Goal: Task Accomplishment & Management: Complete application form

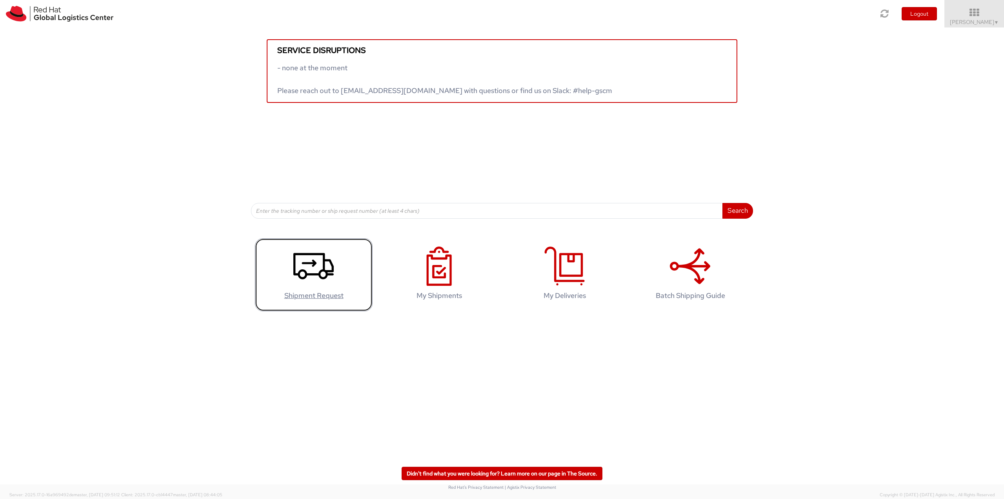
click at [311, 273] on use at bounding box center [313, 266] width 40 height 26
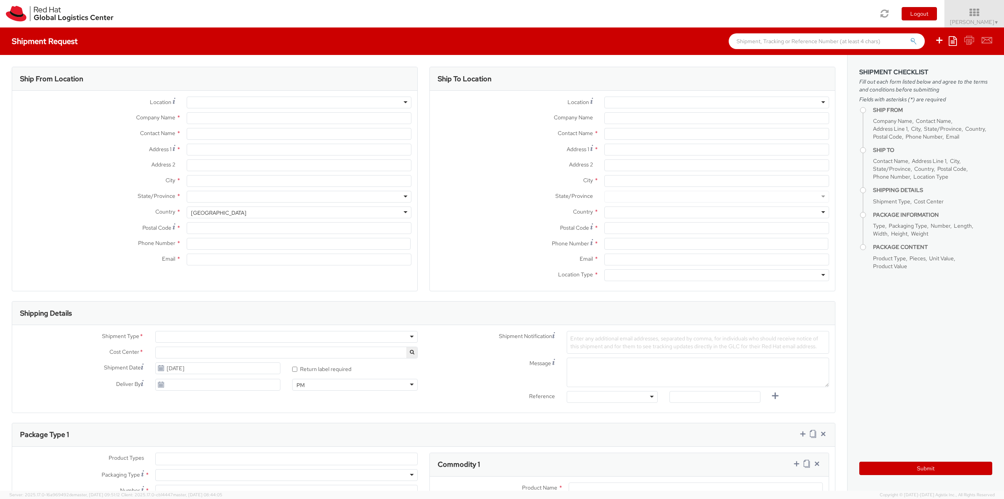
select select
type input "Red Hat Asia Pacific Pte Ltd"
type input "Delon Liew Tian Chye"
type input "88 Market Street, Level 45"
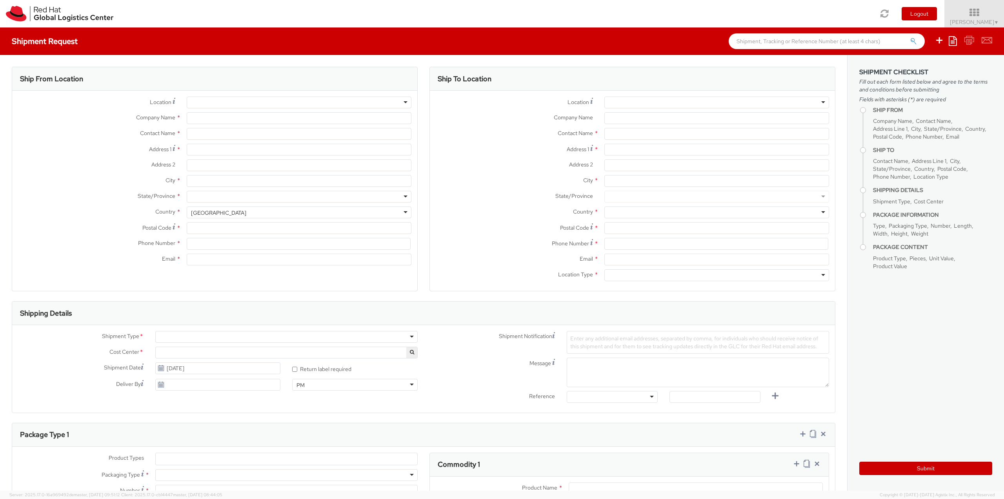
type input "CapitaSpring"
type input "SINGAPORE"
type input "048948"
type input "6564904158"
type input "dliew@redhat.com"
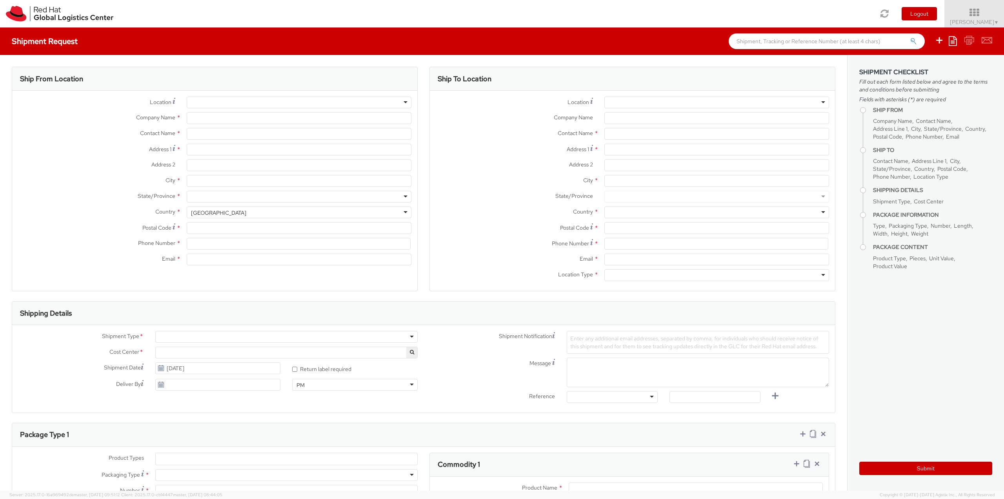
select select "CM"
select select "KGS"
select select "863"
click at [230, 339] on div at bounding box center [286, 337] width 262 height 12
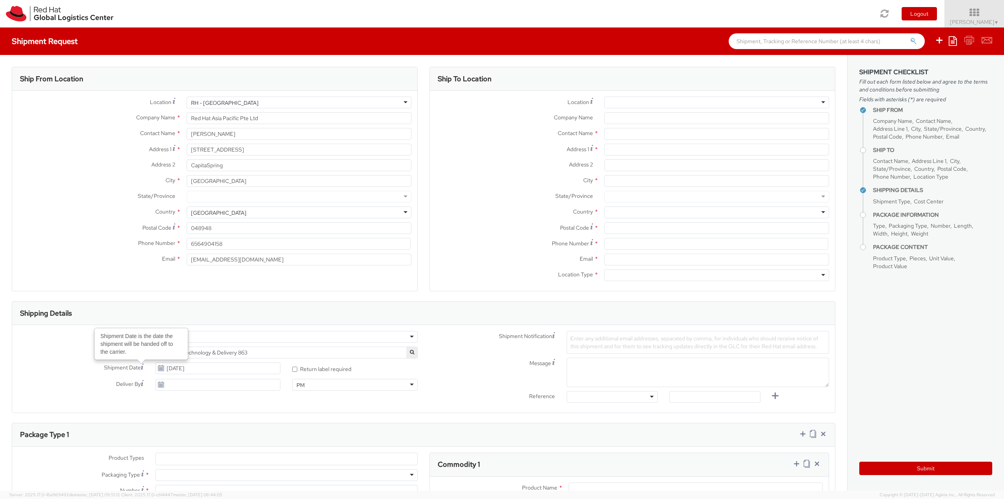
click at [162, 367] on icon at bounding box center [161, 368] width 7 height 6
click at [180, 366] on input "08/19/2025" at bounding box center [218, 368] width 126 height 12
click at [221, 329] on td "21" at bounding box center [223, 330] width 14 height 12
type input "08/21/2025"
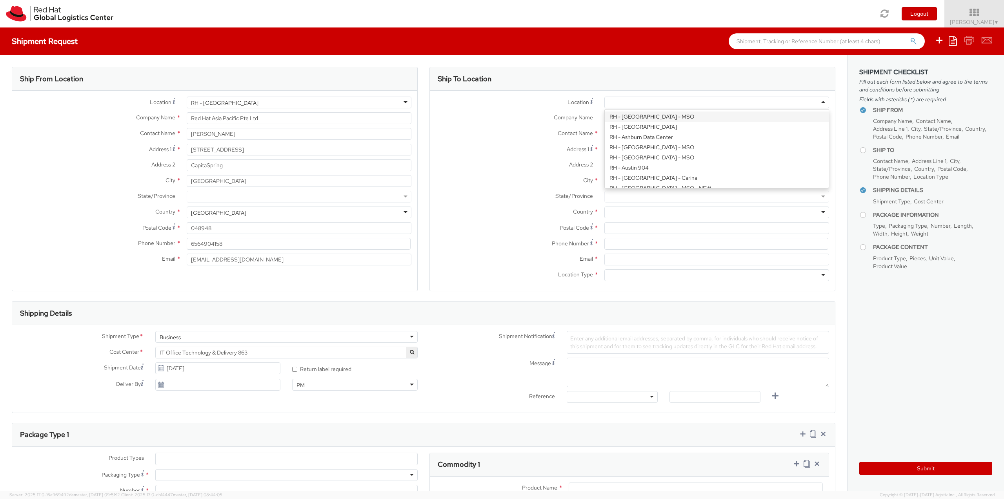
click at [638, 100] on div at bounding box center [716, 102] width 225 height 12
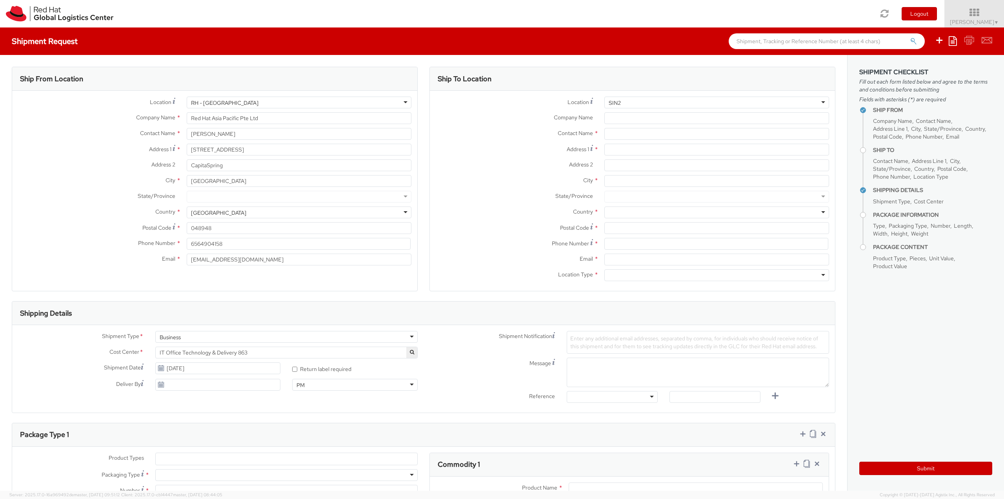
type input "SIN"
type input "Red Hat Asia-Pacific Pty Ltd."
type input "20 Ayer Rajah Crescent"
type input "Ayer Rajah Industrial Park Singapore"
type input "SINGAPORE"
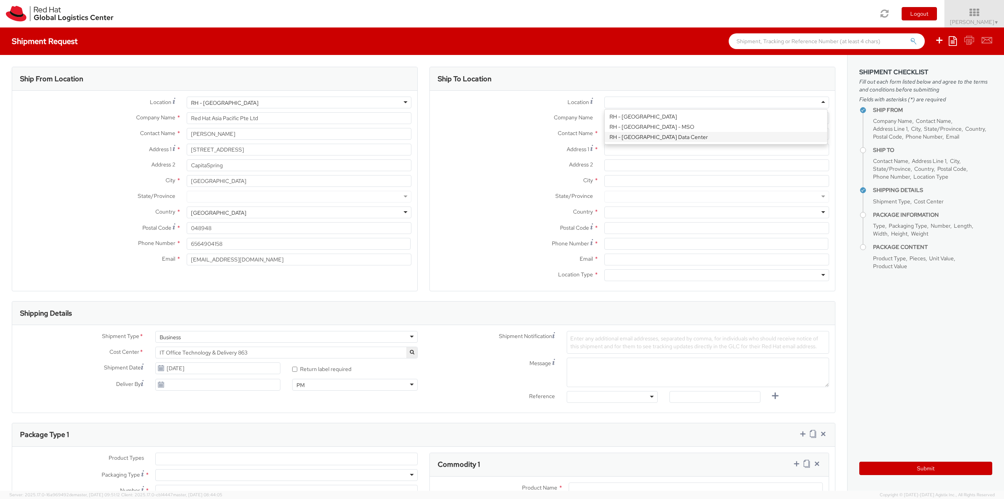
type input "139964"
type input "000-000-0000"
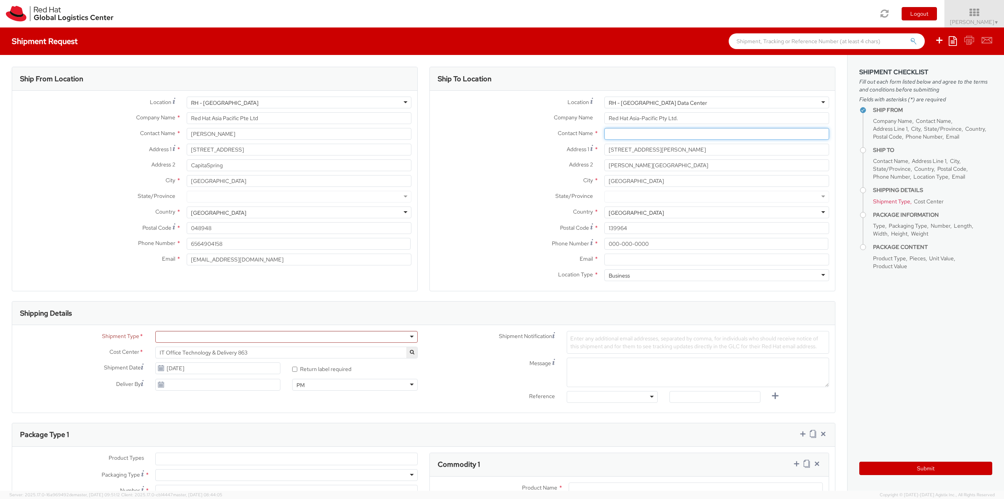
click at [623, 136] on input "text" at bounding box center [716, 134] width 225 height 12
type input "Jean-Marc"
click at [645, 147] on strong "Jean-Marc" at bounding box center [657, 148] width 46 height 7
type input "Red Hat"
type input "Jean-Marc Versteegh"
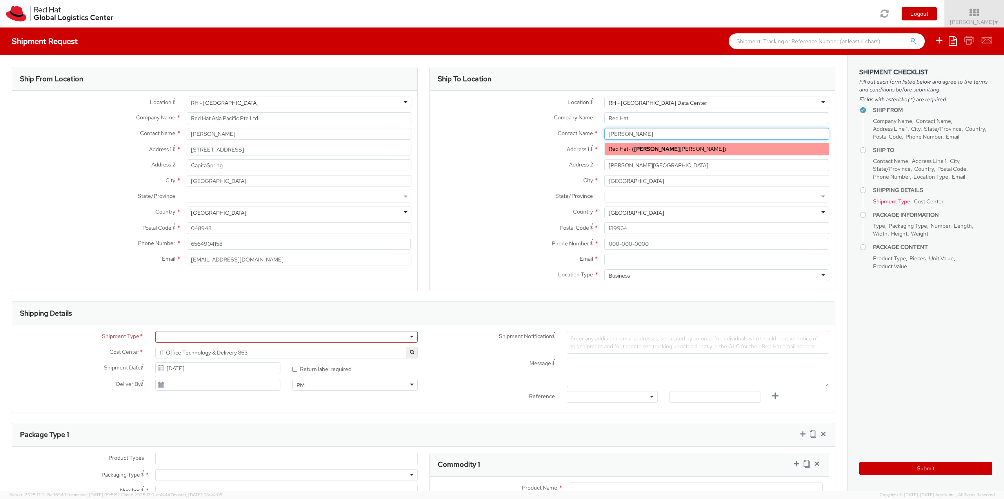
type input "441252362974"
type input "jverstee@redhat.com"
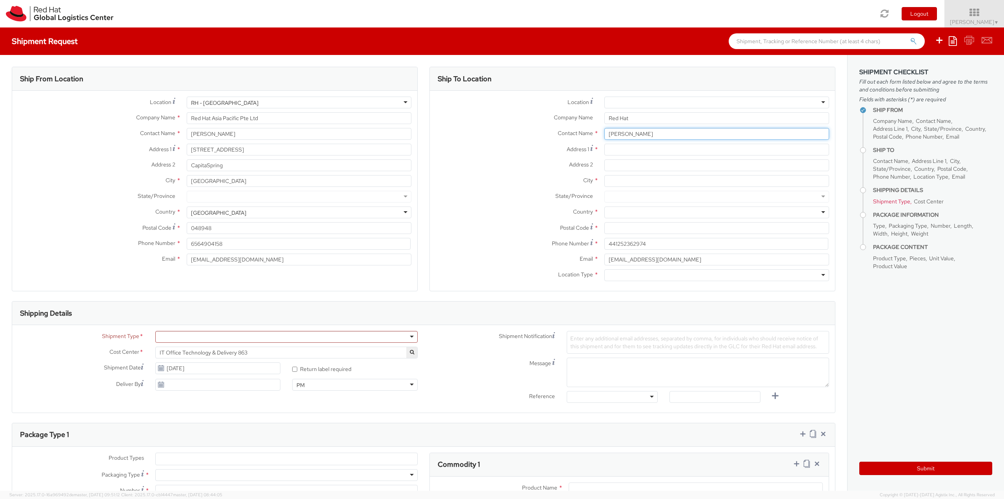
drag, startPoint x: 673, startPoint y: 135, endPoint x: 590, endPoint y: 141, distance: 82.6
click at [590, 141] on div "Contact Name * Jean-Marc Versteegh Jean-Marc Red Hat - ( Jean-Marc Versteegh )" at bounding box center [632, 136] width 405 height 16
click at [657, 132] on input "Jean-Marc Versteegh" at bounding box center [716, 134] width 225 height 12
type input "J"
click at [652, 101] on div at bounding box center [716, 102] width 225 height 12
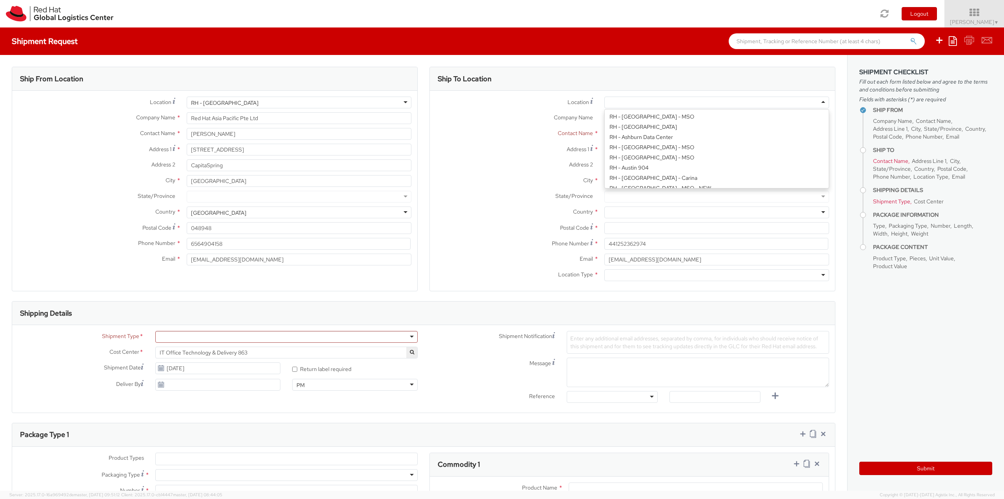
click at [652, 101] on div at bounding box center [716, 102] width 225 height 12
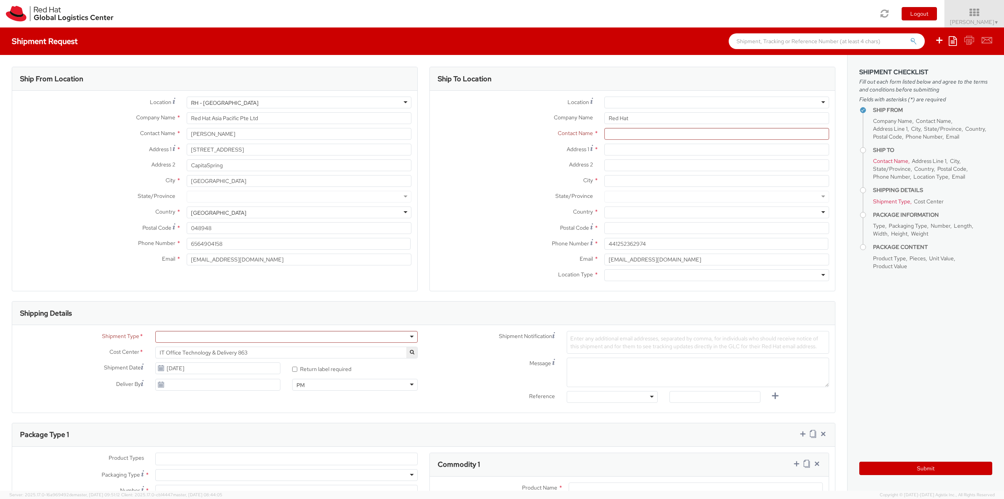
click at [533, 145] on label "Address 1 *" at bounding box center [514, 149] width 169 height 11
click at [604, 145] on input "Address 1 *" at bounding box center [716, 150] width 225 height 12
click at [629, 135] on input "text" at bounding box center [716, 134] width 225 height 12
drag, startPoint x: 682, startPoint y: 255, endPoint x: 567, endPoint y: 263, distance: 114.8
click at [567, 263] on div "Email * jverstee@redhat.com" at bounding box center [632, 259] width 405 height 12
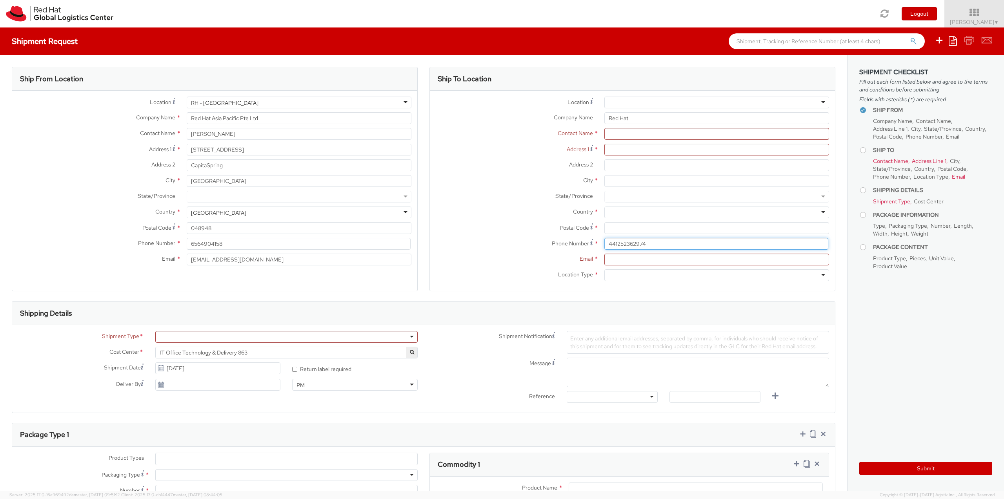
drag, startPoint x: 655, startPoint y: 243, endPoint x: 558, endPoint y: 244, distance: 97.7
click at [558, 244] on div "Phone Number * 441252362974" at bounding box center [632, 244] width 405 height 12
click at [649, 120] on input "Red Hat" at bounding box center [716, 118] width 225 height 12
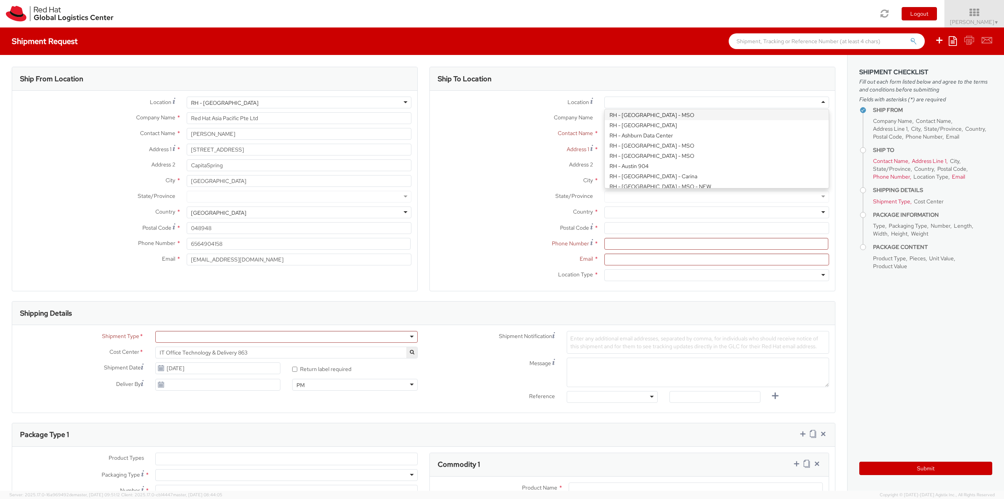
click at [650, 104] on div at bounding box center [716, 102] width 225 height 12
type input "sin"
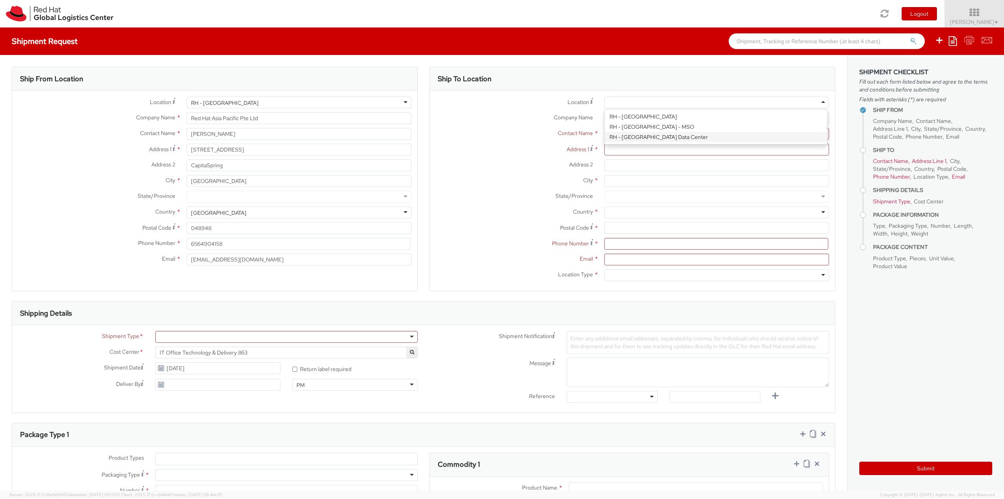
type input "Red Hat Asia-Pacific Pty Ltd."
type input "20 Ayer Rajah Crescent"
type input "Ayer Rajah Industrial Park Singapore"
type input "SINGAPORE"
type input "139964"
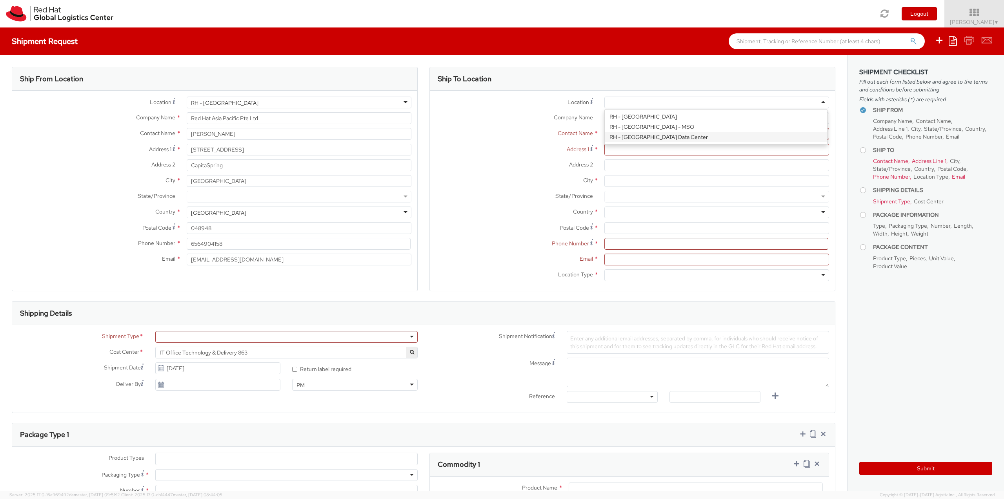
type input "000-000-0000"
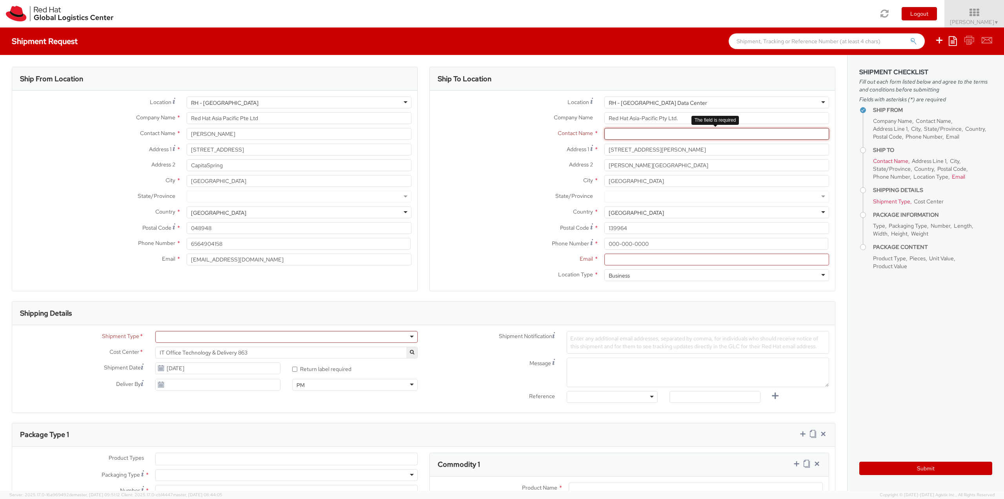
click at [646, 136] on input "text" at bounding box center [716, 134] width 225 height 12
click at [648, 133] on input "text" at bounding box center [716, 134] width 225 height 12
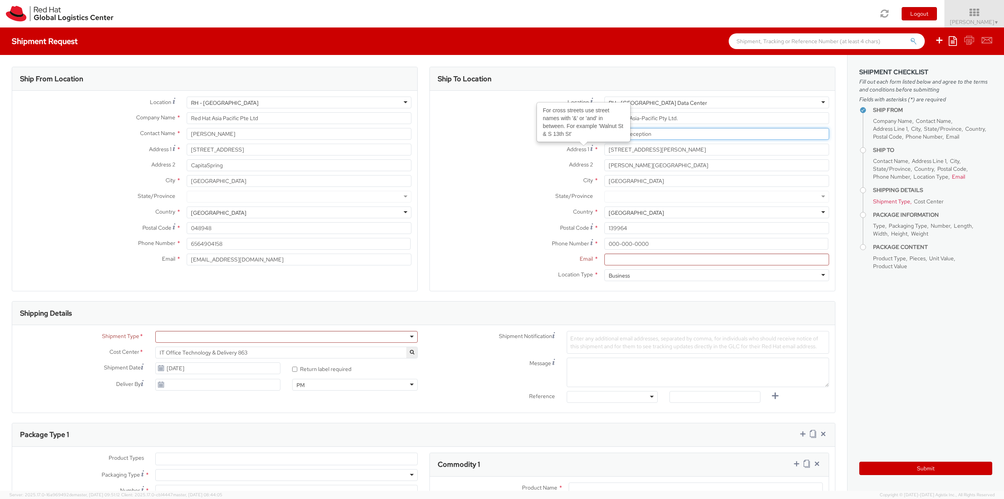
type input "Equinix reception"
click at [497, 181] on label "City *" at bounding box center [514, 180] width 169 height 10
click at [604, 181] on input "SINGAPORE" at bounding box center [716, 181] width 225 height 12
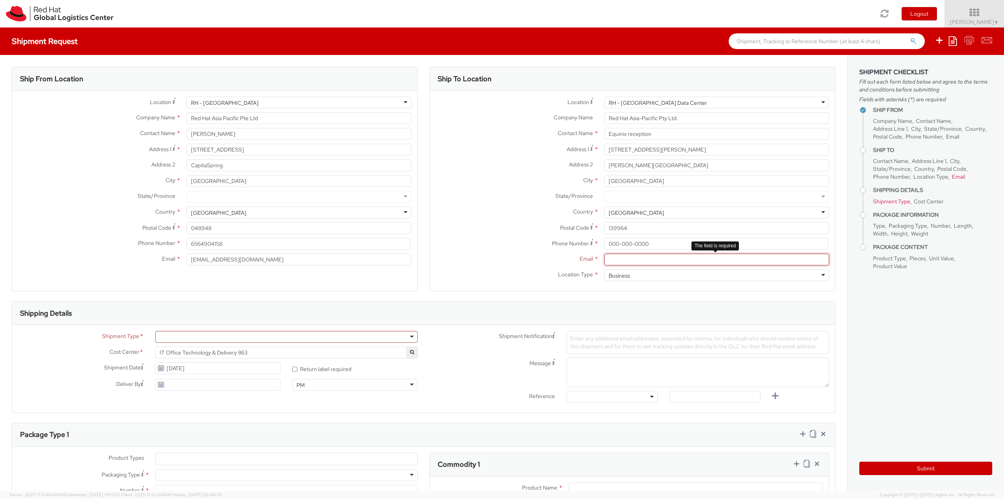
click at [638, 263] on input "Email *" at bounding box center [716, 259] width 225 height 12
click at [627, 258] on input "Email *" at bounding box center [716, 259] width 225 height 12
paste input "jlarvol@redhat.com"
type input "jlarvol@redhat.com"
click at [439, 251] on div "Phone Number * 000-000-0000" at bounding box center [632, 246] width 405 height 16
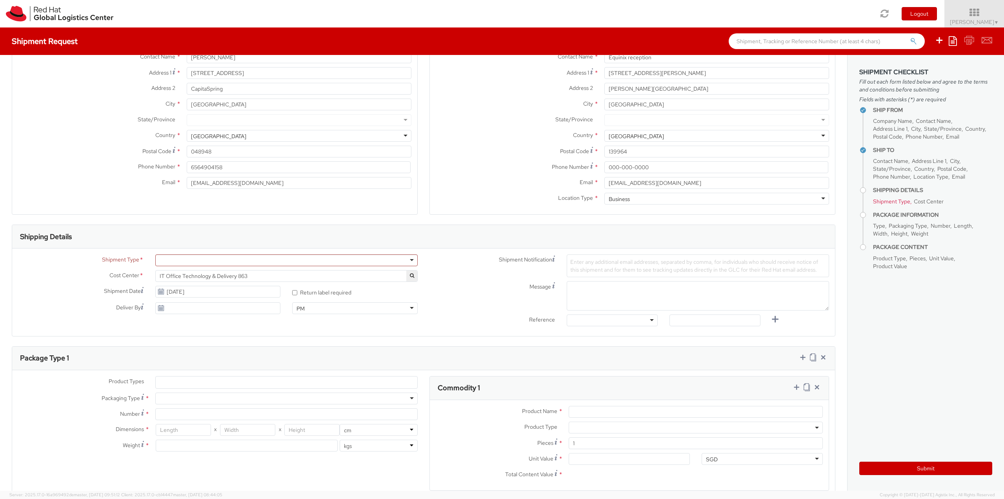
scroll to position [78, 0]
click at [229, 258] on div at bounding box center [286, 258] width 262 height 12
click at [161, 289] on icon at bounding box center [161, 289] width 7 height 6
click at [158, 288] on use at bounding box center [160, 288] width 5 height 5
click at [182, 290] on input "08/21/2025" at bounding box center [218, 290] width 126 height 12
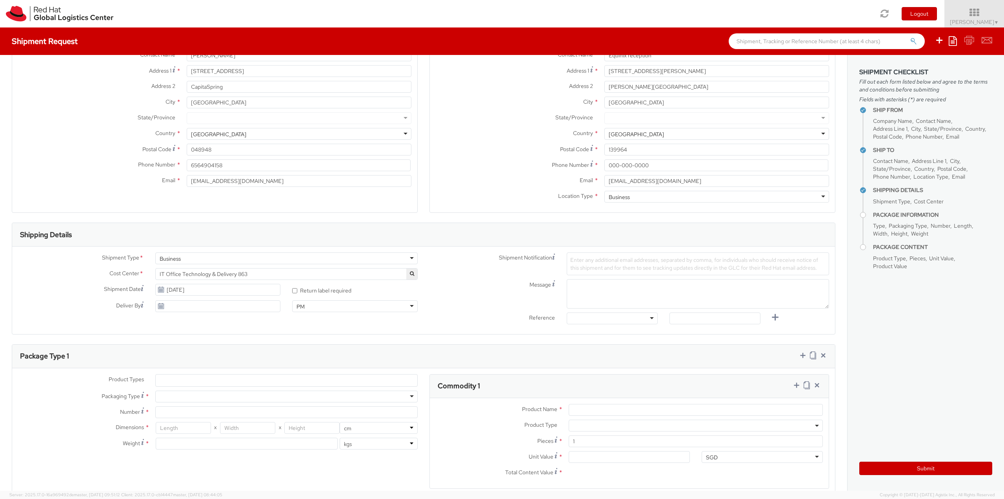
click at [455, 299] on div "Message" at bounding box center [629, 293] width 411 height 29
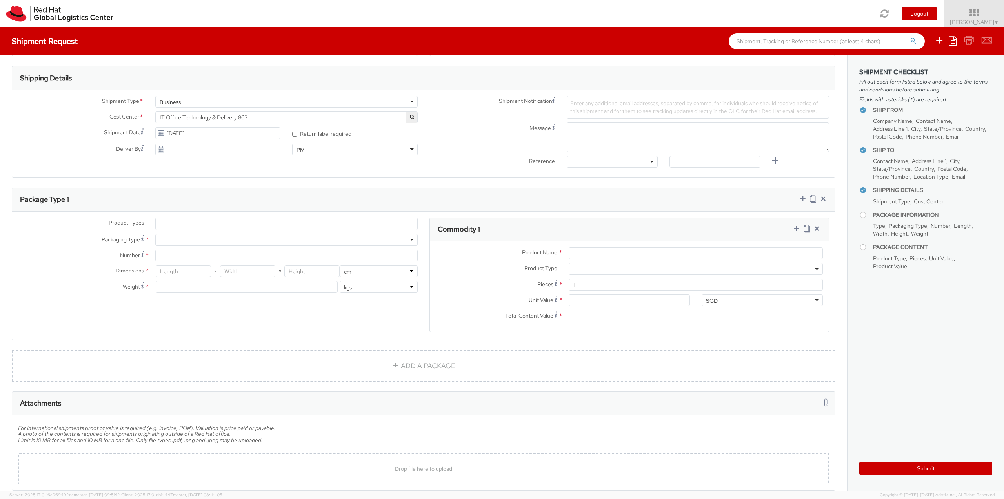
scroll to position [235, 0]
click at [173, 237] on div at bounding box center [286, 239] width 262 height 12
click at [178, 254] on input "Number *" at bounding box center [286, 255] width 262 height 12
type input "2"
click at [197, 326] on div "Product Types * Documents Docking Station Laptop Monitor Other Hardware Server …" at bounding box center [423, 279] width 823 height 124
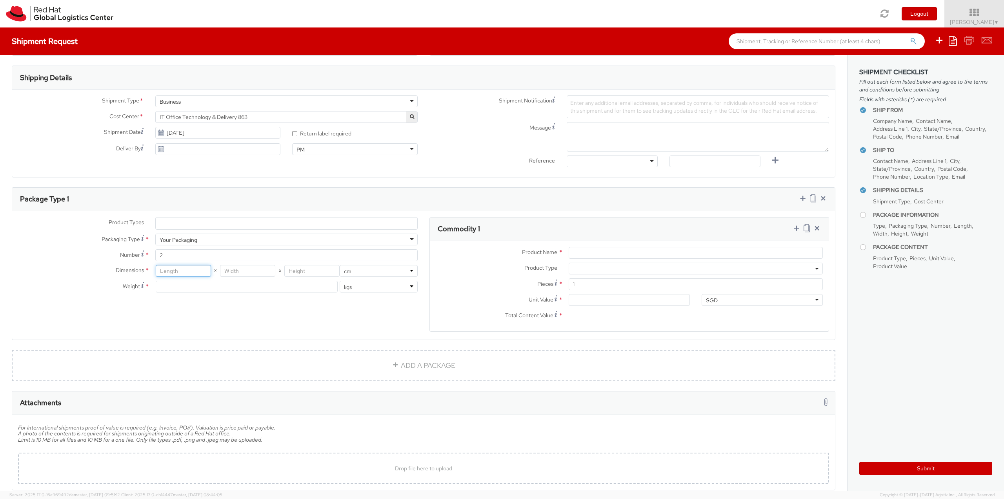
click at [191, 272] on input "number" at bounding box center [183, 271] width 55 height 12
type input "50"
type input "20"
type input "15"
click at [191, 289] on input "number" at bounding box center [247, 286] width 182 height 12
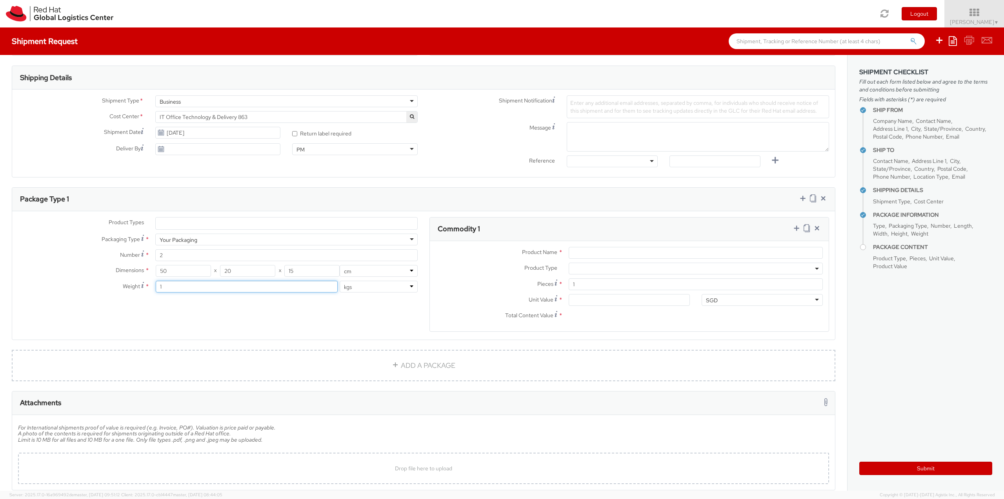
type input "1"
click at [216, 308] on div "Product Types * Documents Docking Station Laptop Monitor Other Hardware Server …" at bounding box center [423, 279] width 823 height 124
click at [608, 254] on input "Product Name *" at bounding box center [696, 253] width 254 height 12
click at [602, 299] on input "Unit Value *" at bounding box center [629, 300] width 121 height 12
type input "1.00"
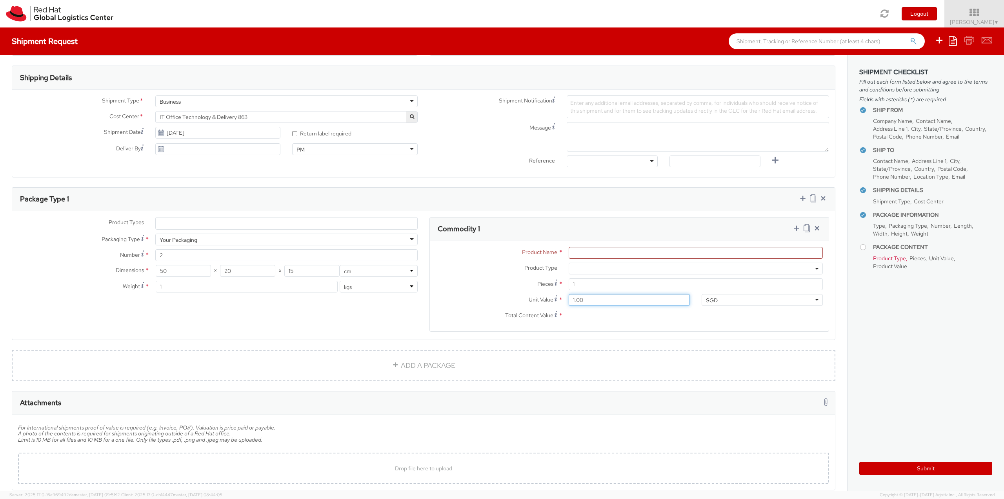
type input "1.00"
click at [600, 281] on input "1" at bounding box center [696, 284] width 254 height 12
type input "2"
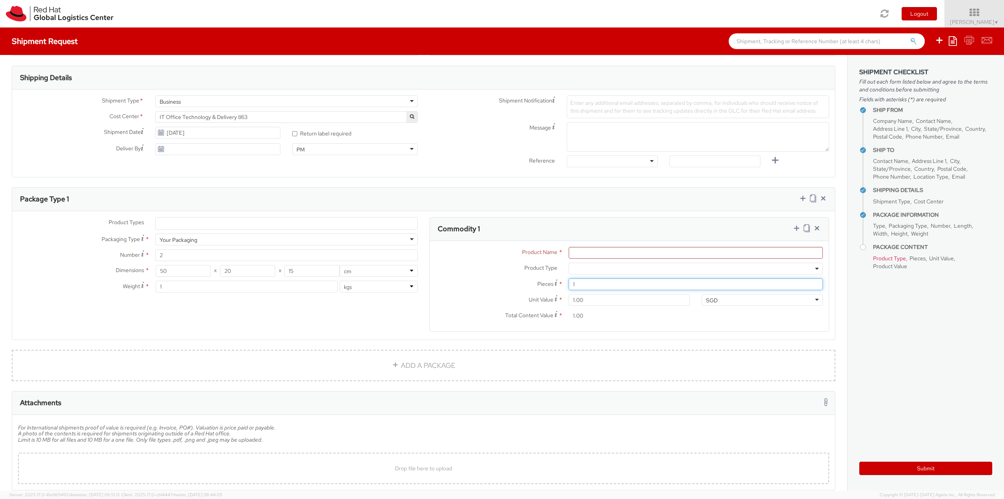
type input "2.00"
type input "2"
click at [599, 268] on span at bounding box center [696, 268] width 254 height 12
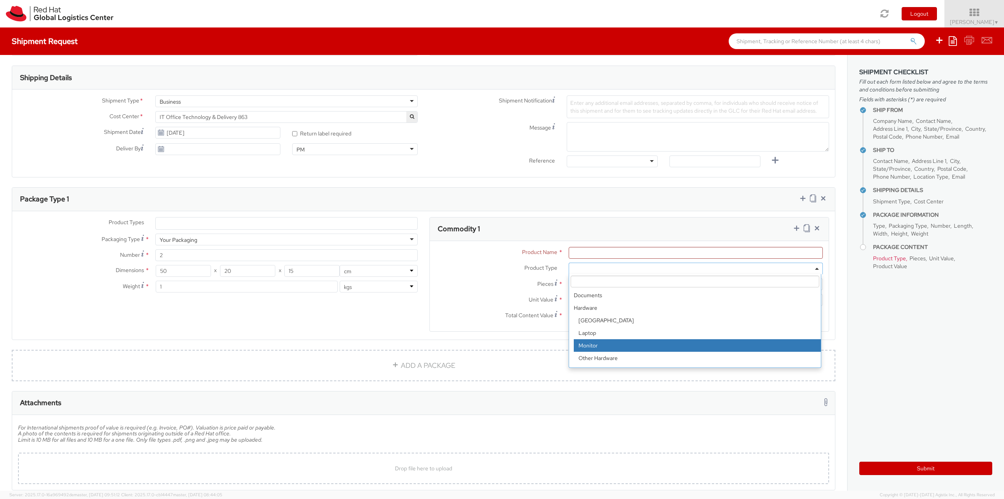
scroll to position [35, 0]
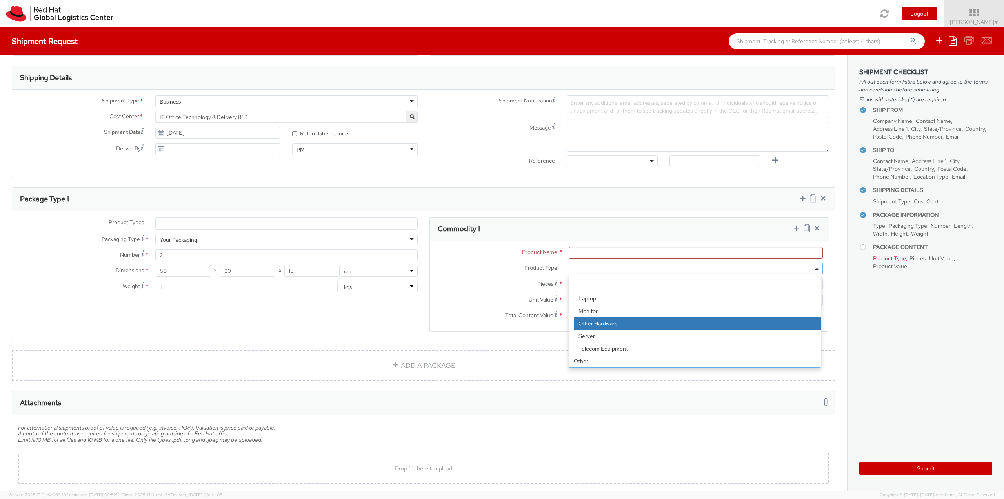
select select "HARD_OTHER"
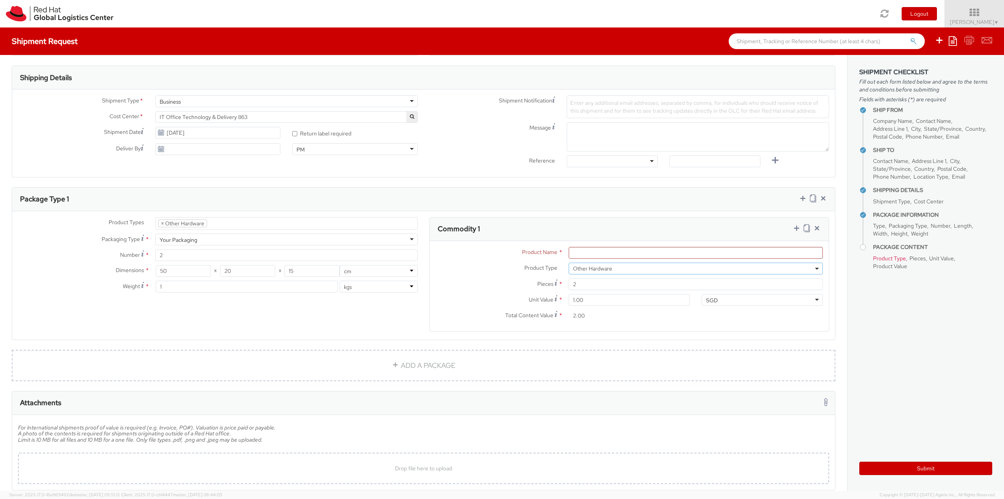
select select "HARD_OTHER"
click at [609, 255] on input "Product Name *" at bounding box center [696, 253] width 254 height 12
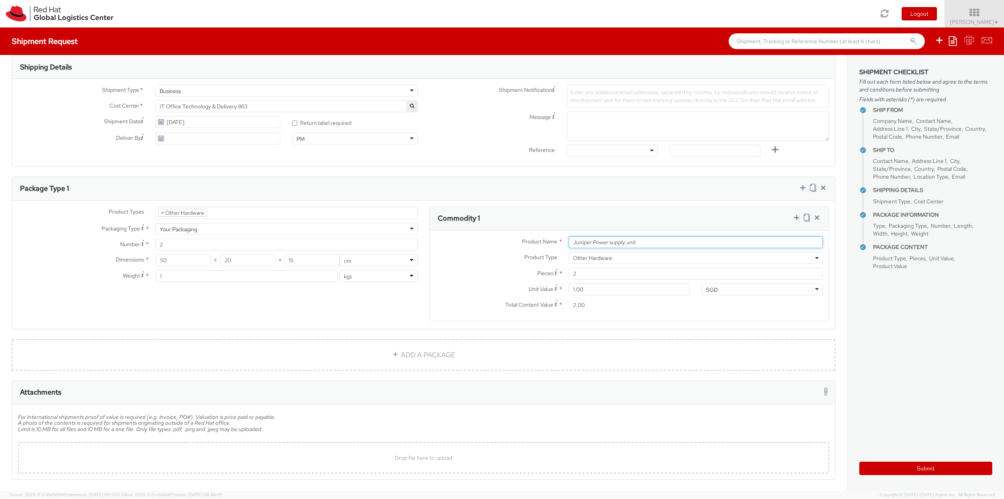
scroll to position [275, 0]
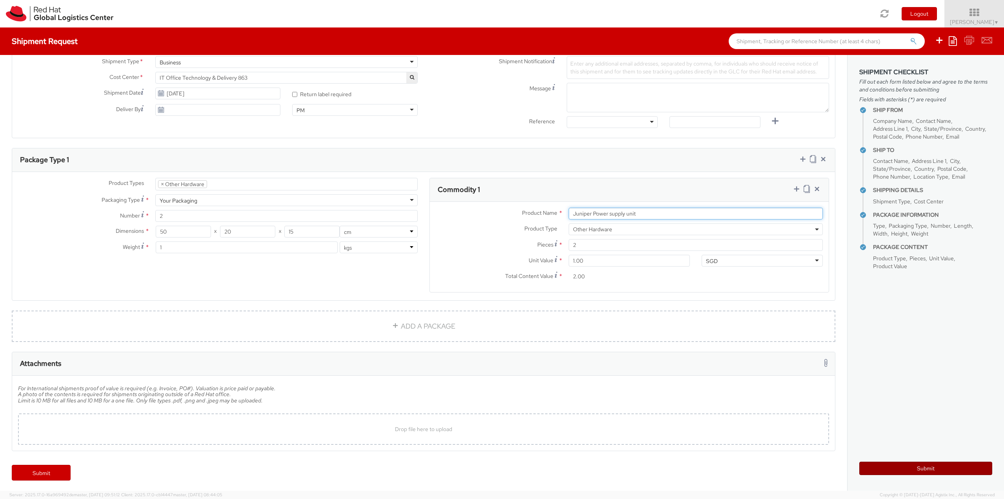
type input "Juniper Power supply unit"
click at [963, 468] on button "Submit" at bounding box center [925, 467] width 133 height 13
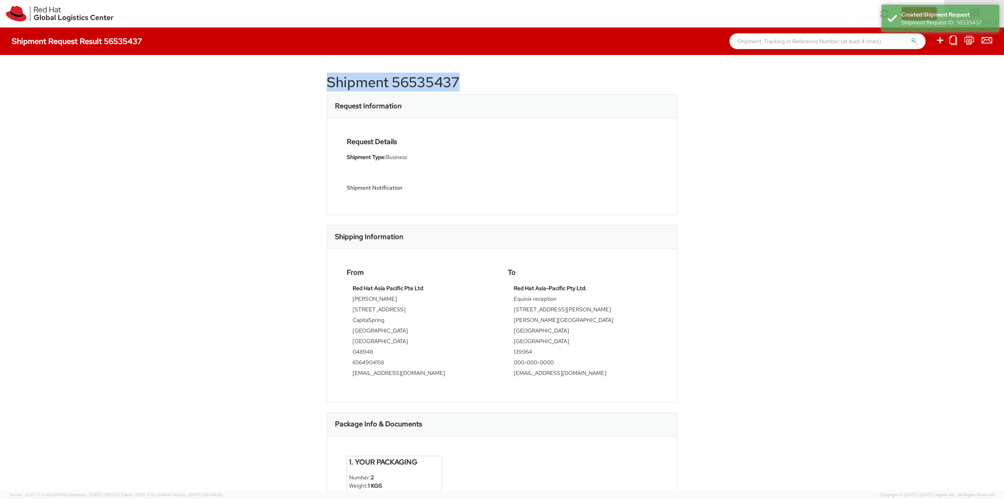
drag, startPoint x: 459, startPoint y: 81, endPoint x: 307, endPoint y: 89, distance: 152.0
click at [307, 89] on div "Shipment 56535437 Request Information Request Details Shipment Type: Business S…" at bounding box center [502, 272] width 1004 height 435
copy h1 "Shipment 56535437"
